Goal: Task Accomplishment & Management: Use online tool/utility

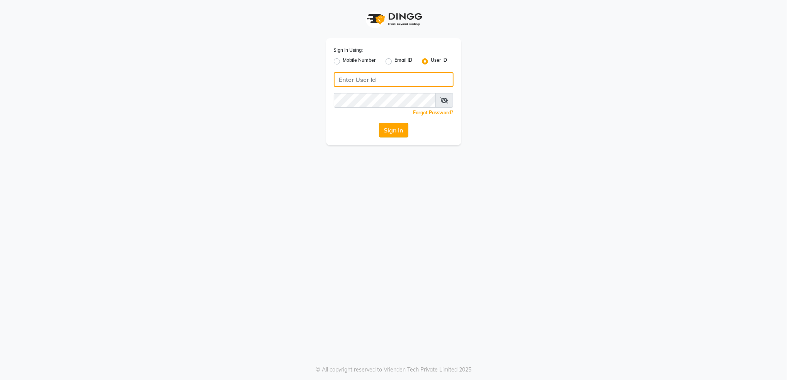
type input "aashisalon"
click at [392, 127] on button "Sign In" at bounding box center [393, 130] width 29 height 15
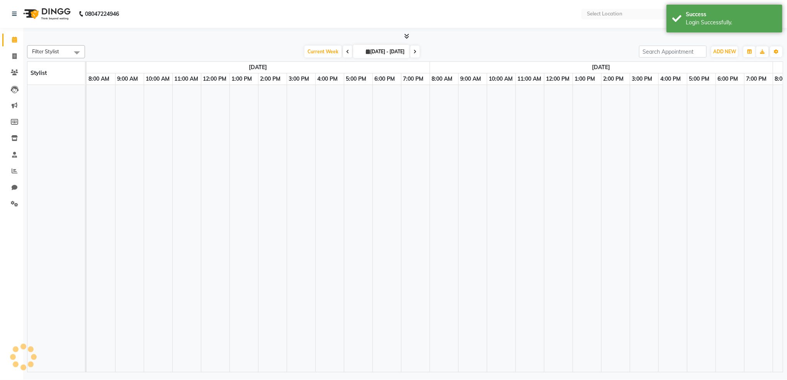
select select "en"
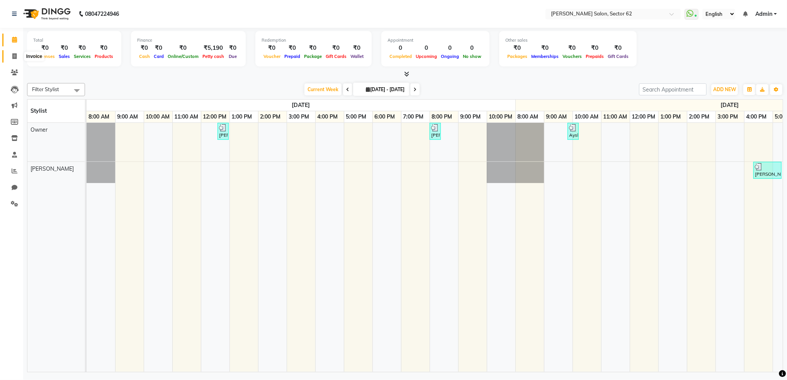
click at [15, 55] on icon at bounding box center [14, 56] width 4 height 6
select select "service"
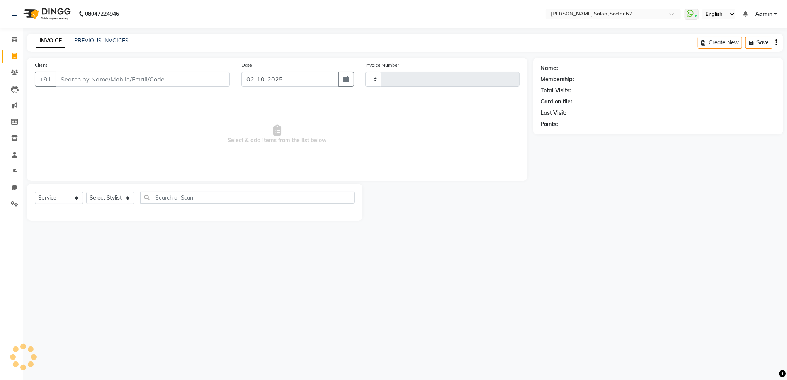
type input "1163"
select select "8124"
select select "82265"
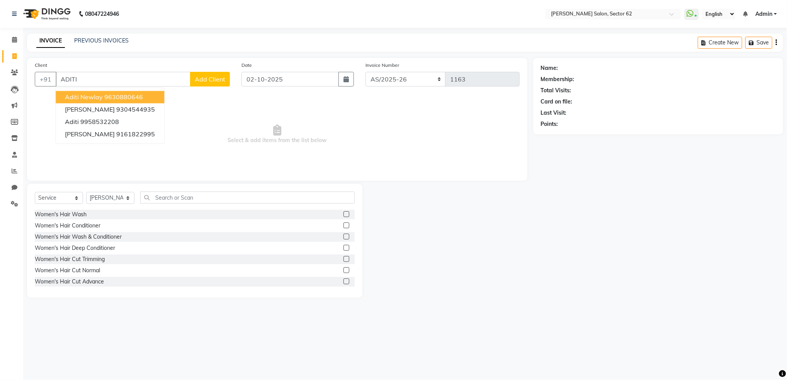
click at [72, 96] on span "Aditi Newlay" at bounding box center [84, 97] width 38 height 8
type input "9630880646"
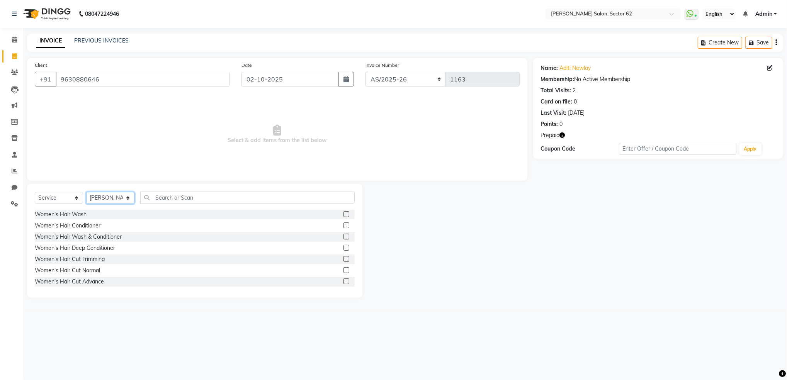
click at [114, 196] on select "Select Stylist [PERSON_NAME] Owner" at bounding box center [110, 198] width 48 height 12
select select "75654"
click at [86, 192] on select "Select Stylist [PERSON_NAME] Owner" at bounding box center [110, 198] width 48 height 12
click at [186, 199] on input "text" at bounding box center [247, 198] width 214 height 12
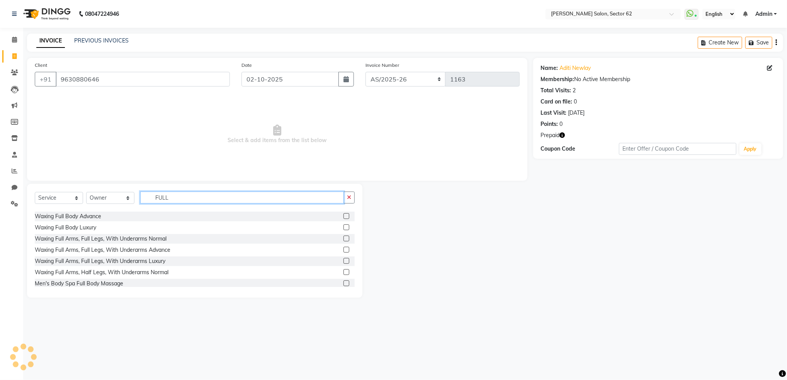
scroll to position [34, 0]
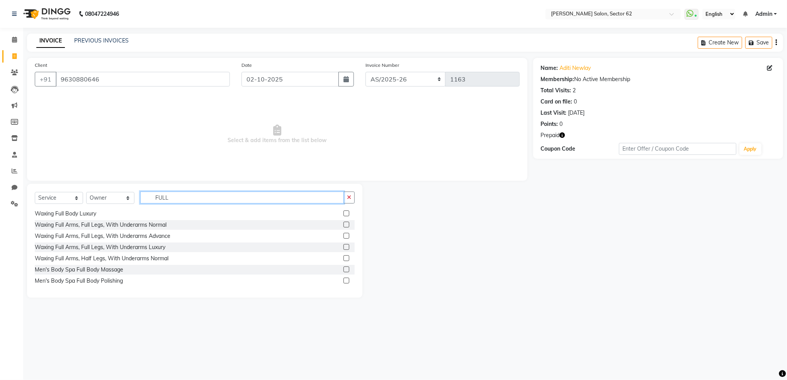
type input "FULL"
click at [343, 260] on label at bounding box center [346, 258] width 6 height 6
click at [343, 260] on input "checkbox" at bounding box center [345, 258] width 5 height 5
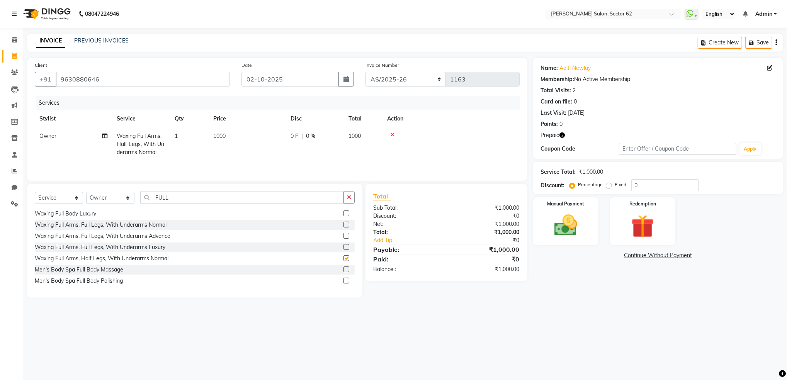
checkbox input "false"
click at [225, 139] on span "1000" at bounding box center [219, 136] width 12 height 7
select select "75654"
click at [269, 140] on input "1000" at bounding box center [284, 138] width 68 height 12
type input "1"
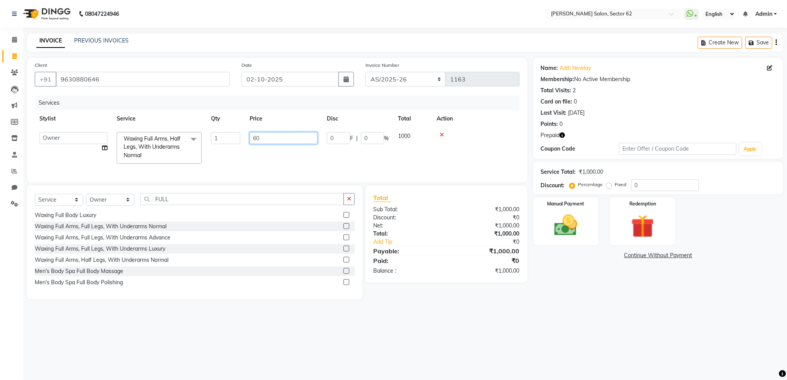
type input "600"
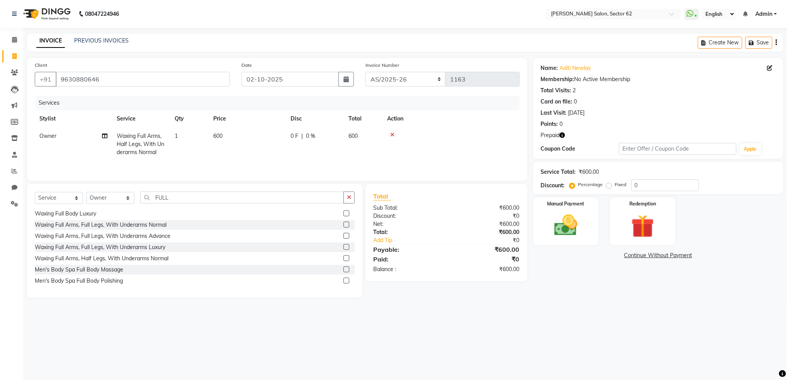
click at [262, 154] on td "600" at bounding box center [247, 144] width 77 height 34
select select "75654"
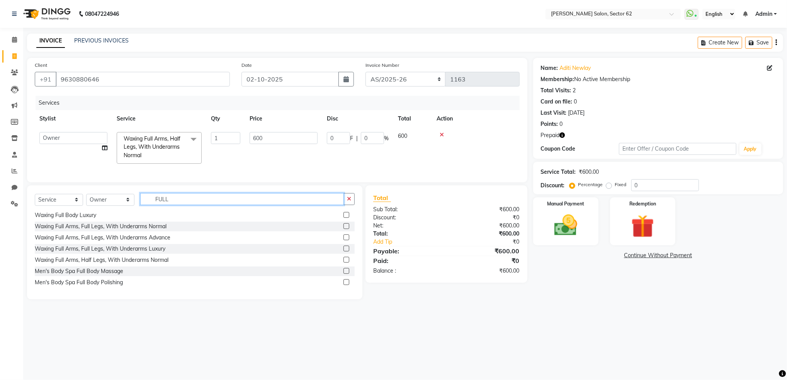
click at [235, 205] on input "FULL" at bounding box center [242, 199] width 204 height 12
type input "F"
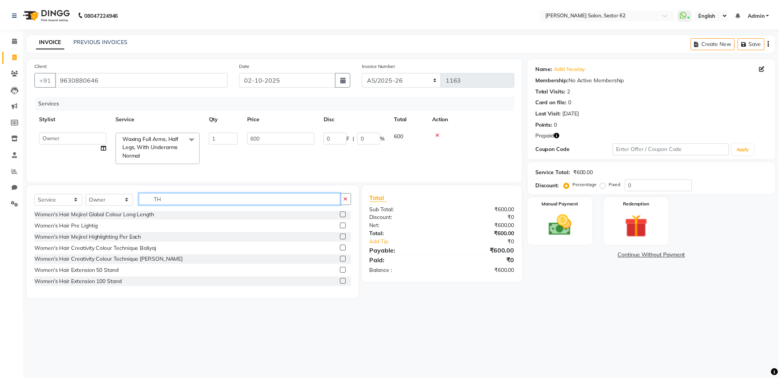
scroll to position [0, 0]
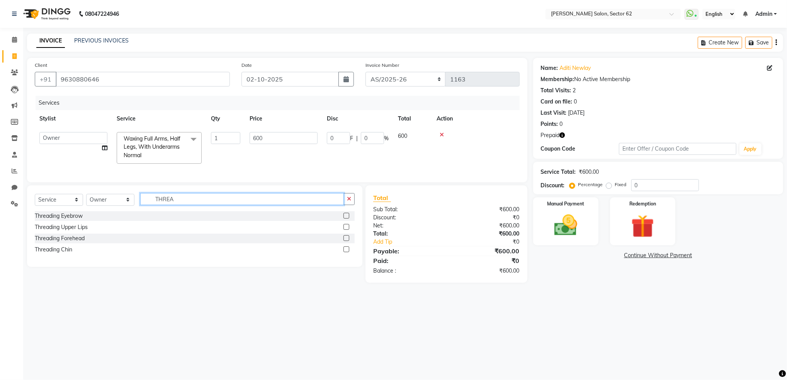
type input "THREA"
click at [348, 219] on label at bounding box center [346, 216] width 6 height 6
click at [348, 219] on input "checkbox" at bounding box center [345, 216] width 5 height 5
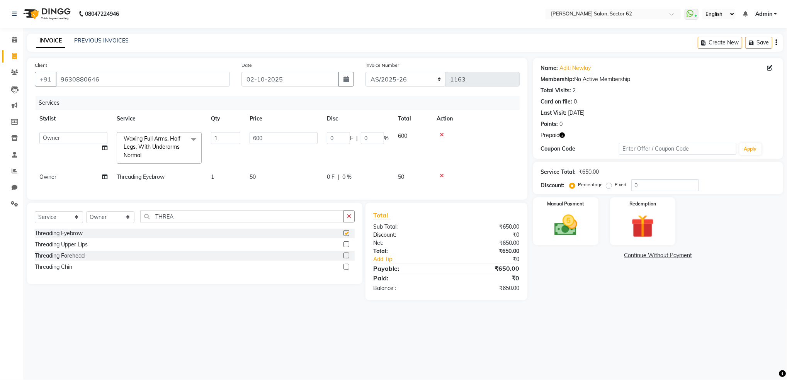
checkbox input "false"
click at [347, 247] on label at bounding box center [346, 244] width 6 height 6
click at [347, 247] on input "checkbox" at bounding box center [345, 244] width 5 height 5
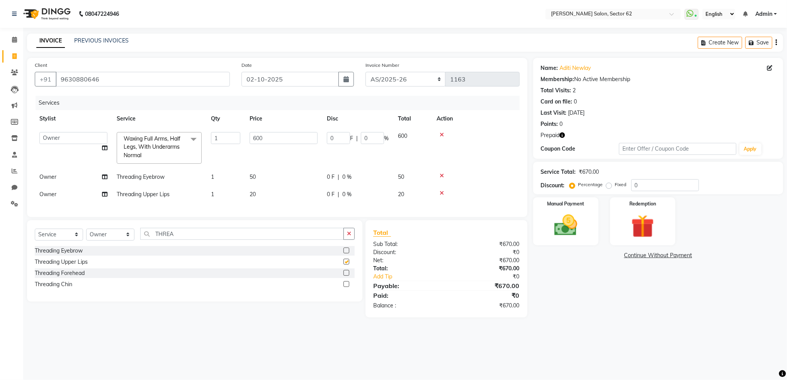
checkbox input "false"
click at [639, 186] on input "0" at bounding box center [665, 185] width 68 height 12
type input "2"
type input "12"
type input "2"
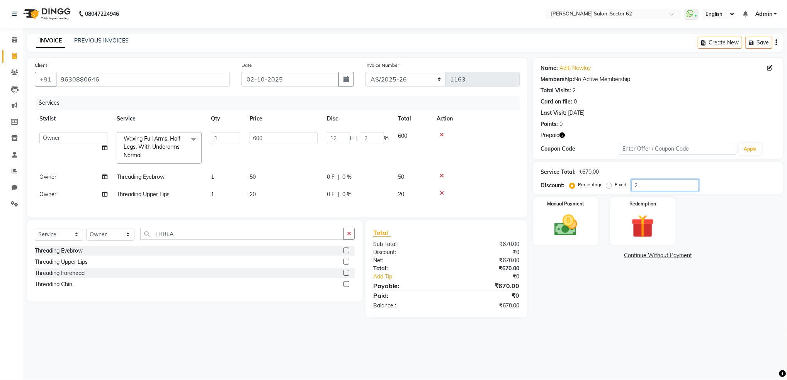
type input "20"
type input "120"
type input "20"
click at [647, 242] on div "Redemption" at bounding box center [643, 222] width 68 height 50
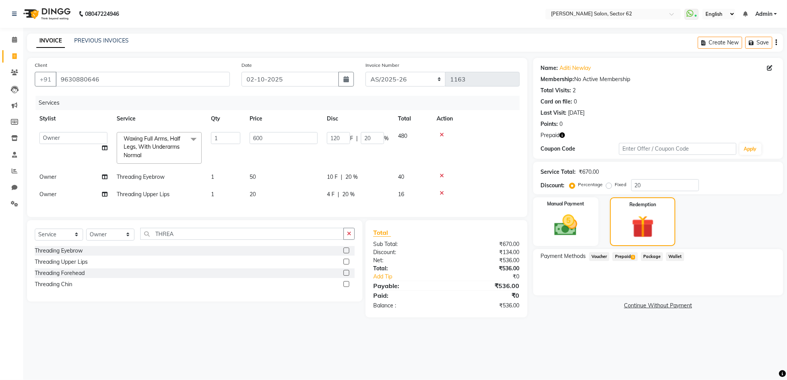
click at [629, 253] on span "Prepaid 1" at bounding box center [624, 256] width 25 height 9
click at [753, 288] on button "Add" at bounding box center [757, 287] width 28 height 13
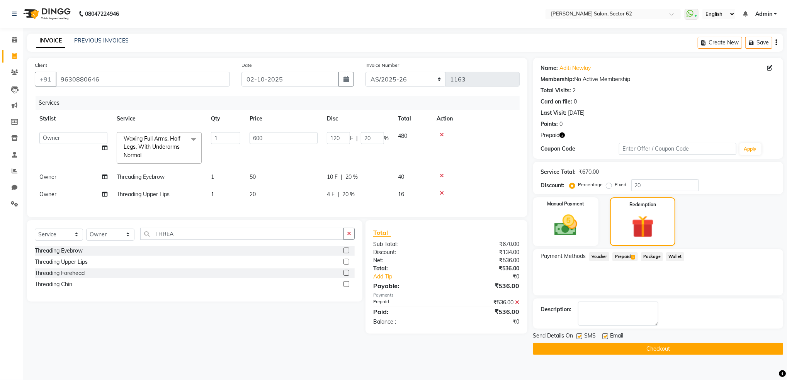
click at [668, 348] on button "Checkout" at bounding box center [658, 349] width 250 height 12
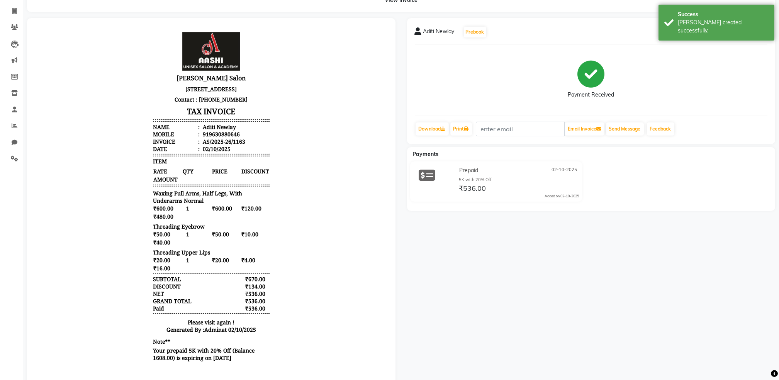
scroll to position [75, 0]
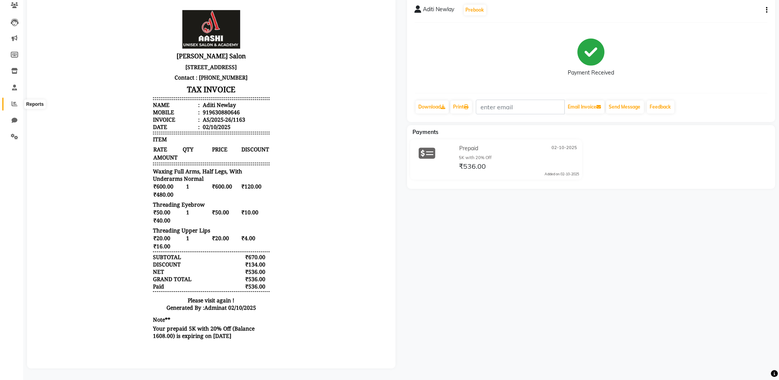
click at [13, 101] on icon at bounding box center [15, 104] width 6 height 6
